Goal: Check status: Check status

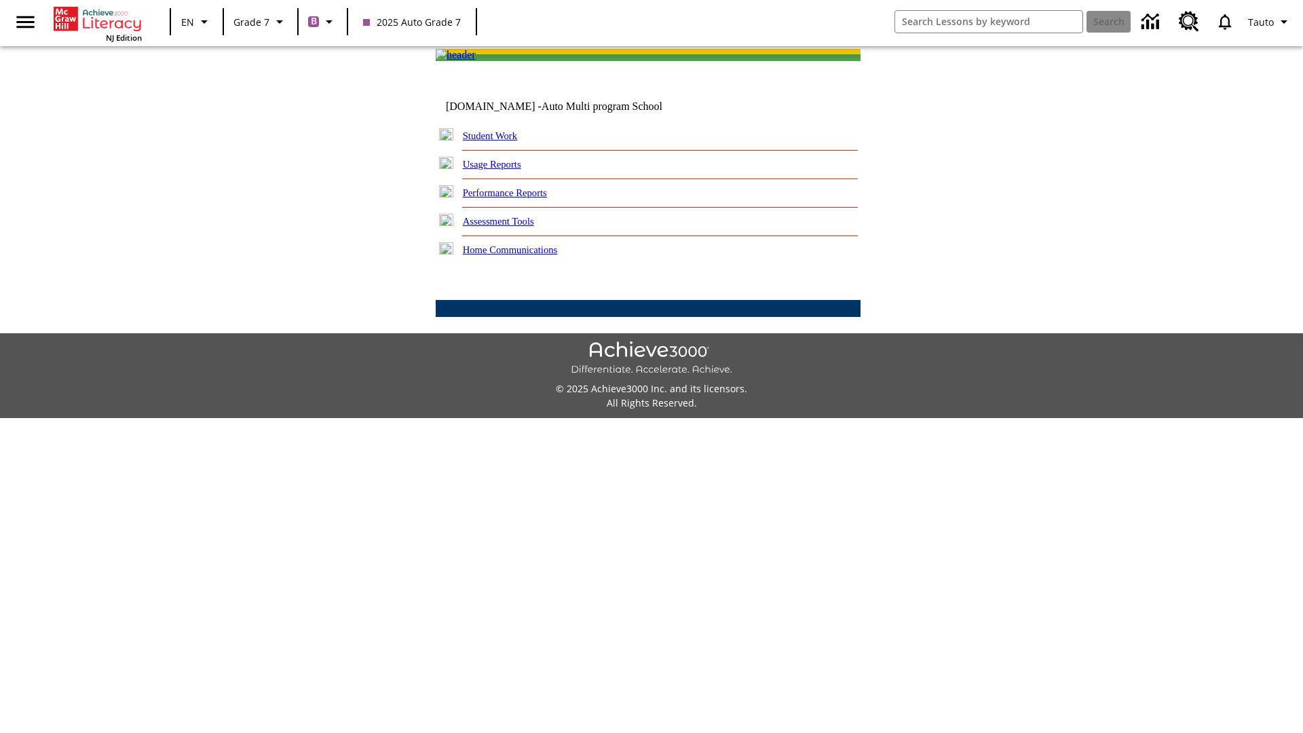
click at [499, 141] on link "Student Work" at bounding box center [490, 135] width 54 height 11
select select "/options/reports/?report_id=24&atype=7&section=2"
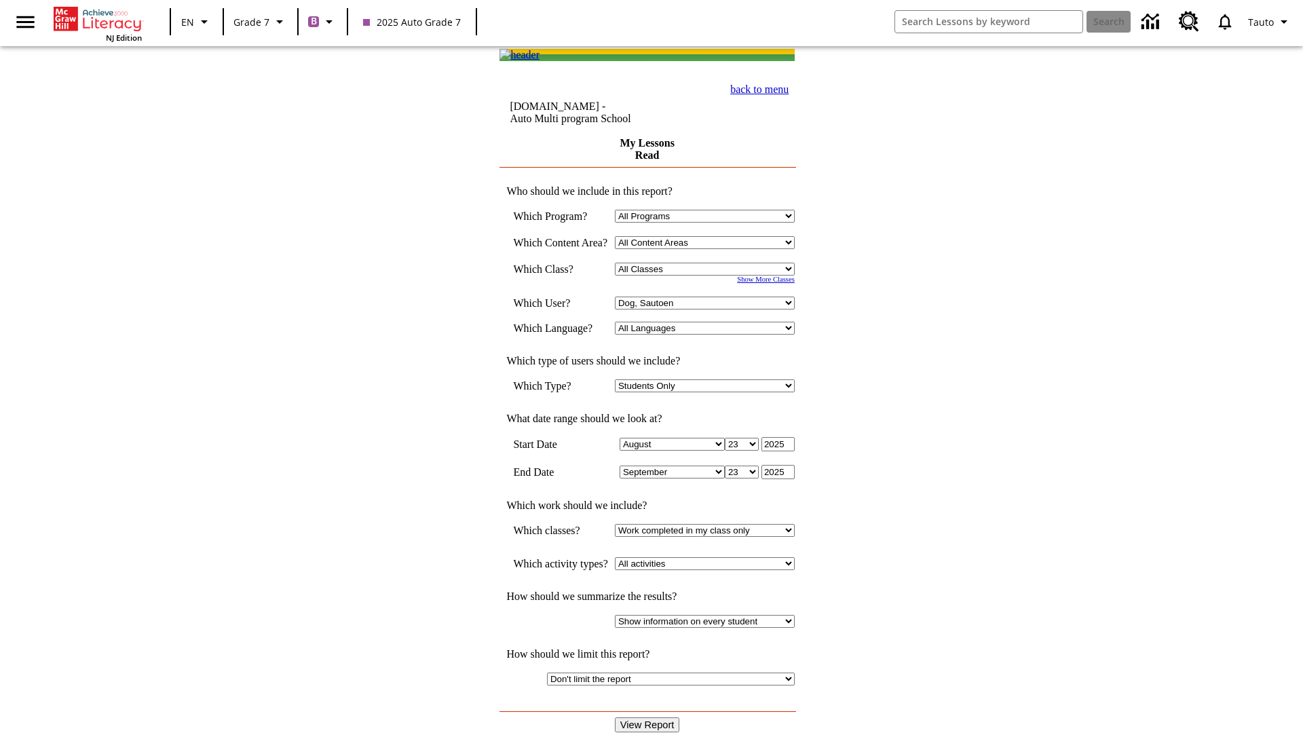
select select "21437138"
select select "4"
type input "2024"
click at [649, 718] on input "View Report" at bounding box center [647, 725] width 65 height 15
